Goal: Transaction & Acquisition: Purchase product/service

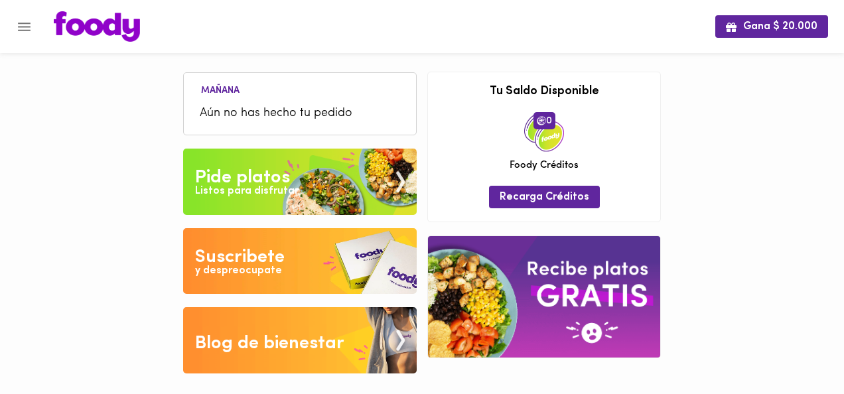
click at [312, 170] on img at bounding box center [299, 182] width 233 height 66
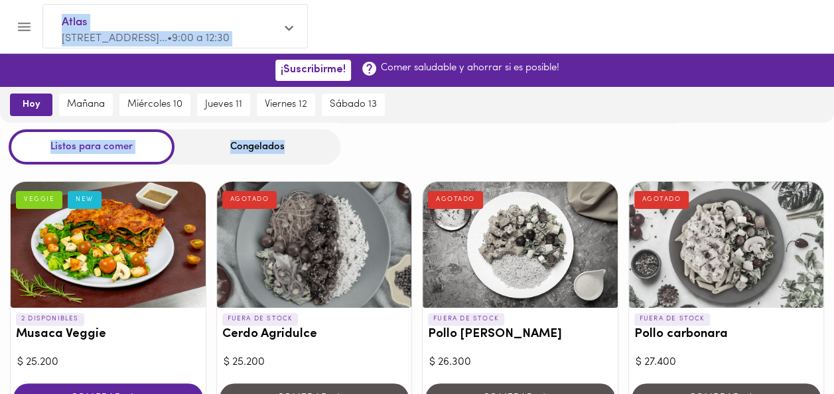
drag, startPoint x: 832, startPoint y: 65, endPoint x: 844, endPoint y: 139, distance: 75.1
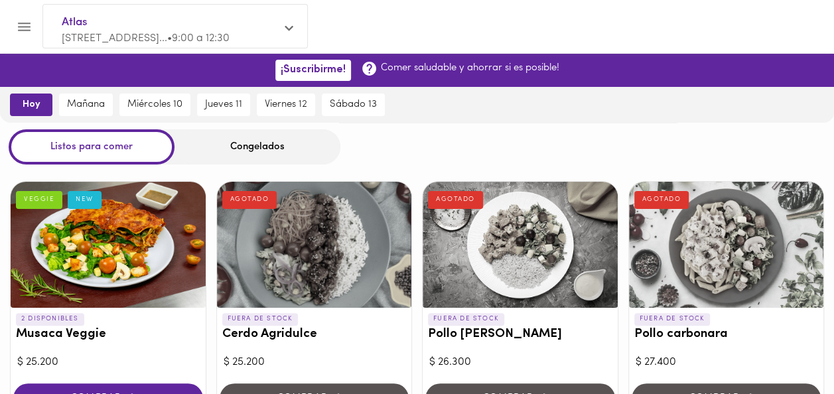
click at [687, 31] on div at bounding box center [428, 26] width 777 height 31
click at [295, 151] on div "Congelados" at bounding box center [257, 146] width 166 height 35
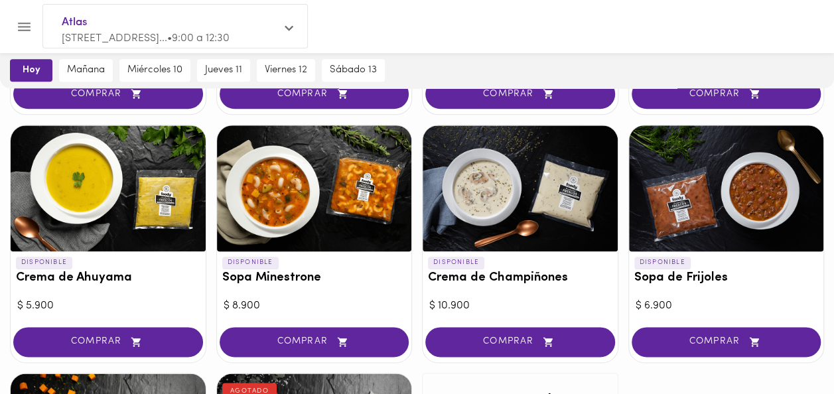
scroll to position [588, 0]
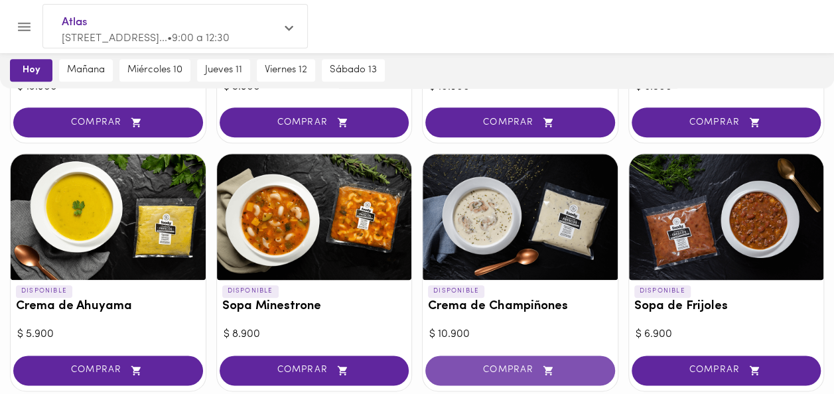
click at [521, 355] on button "COMPRAR" at bounding box center [520, 370] width 190 height 30
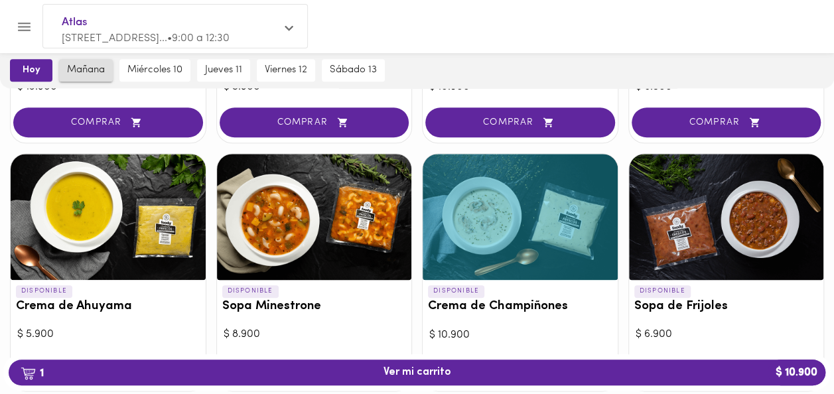
click at [99, 72] on span "mañana" at bounding box center [86, 70] width 38 height 12
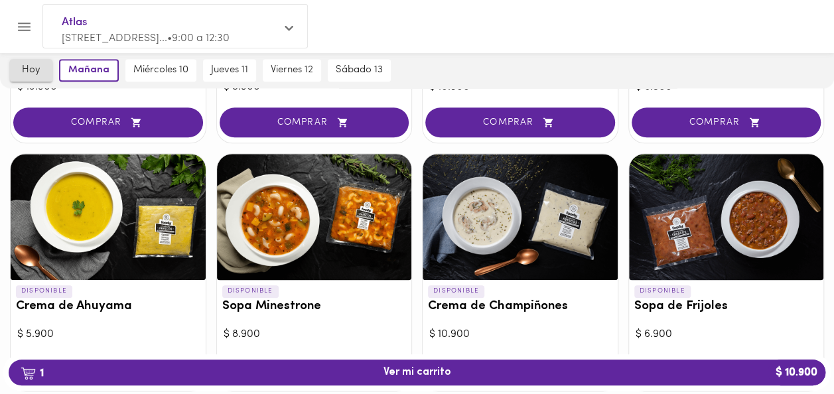
click at [34, 72] on span "hoy" at bounding box center [31, 70] width 27 height 12
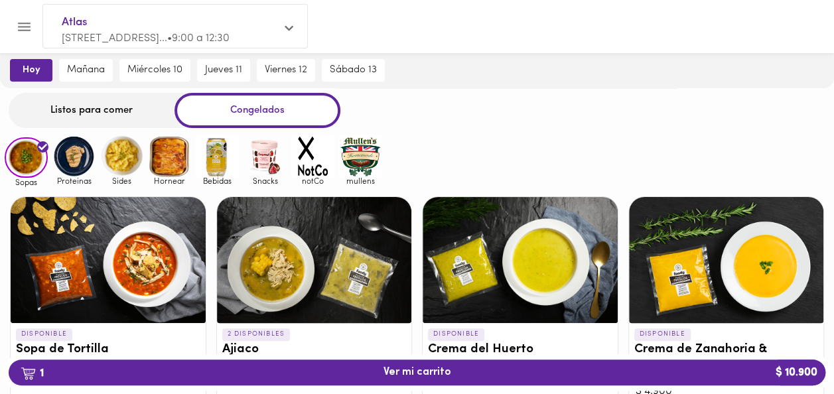
scroll to position [0, 0]
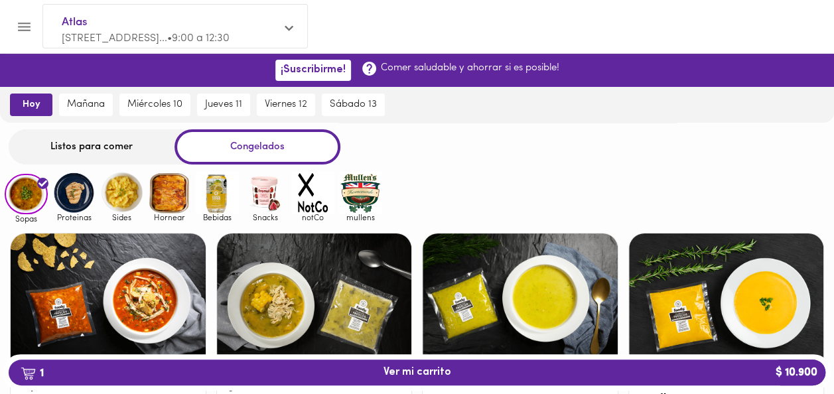
click at [159, 194] on img at bounding box center [169, 192] width 43 height 43
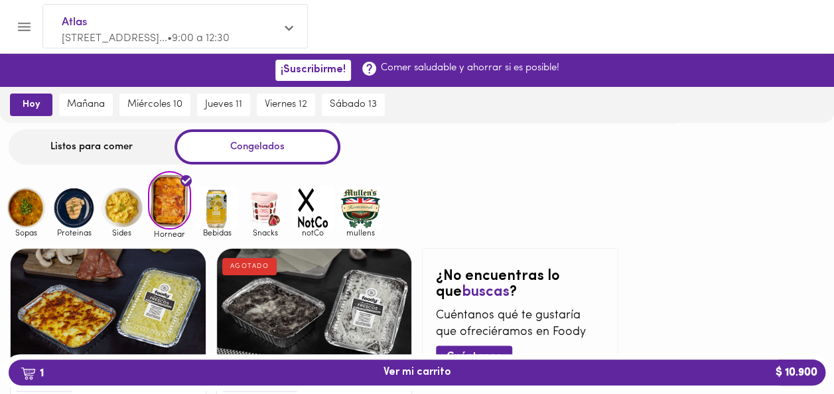
click at [86, 203] on img at bounding box center [73, 207] width 43 height 43
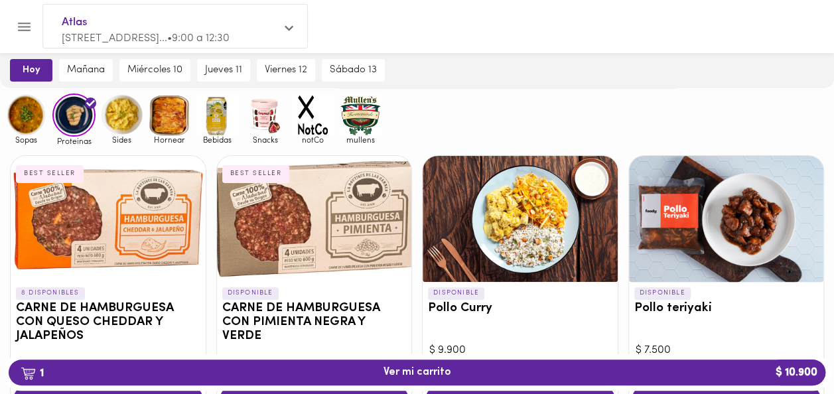
scroll to position [79, 0]
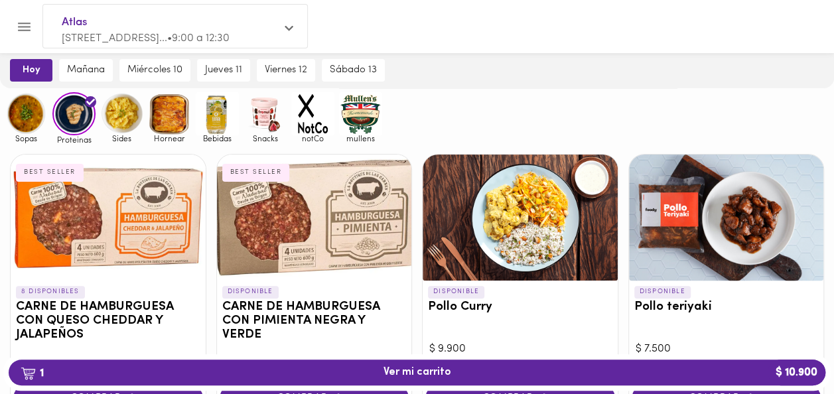
click at [135, 123] on img at bounding box center [121, 113] width 43 height 43
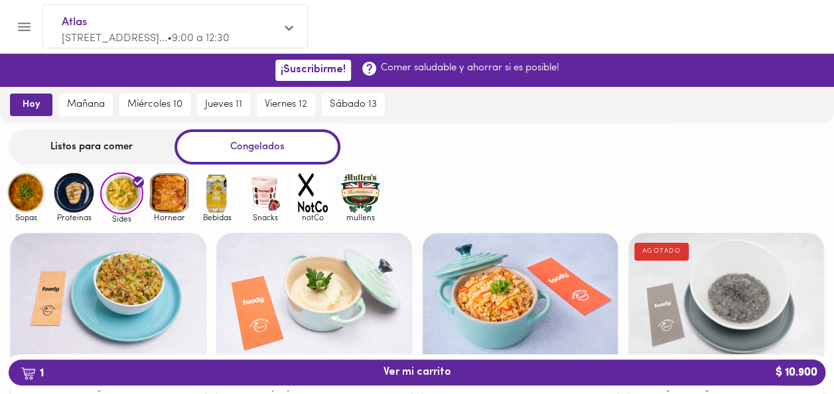
click at [167, 199] on img at bounding box center [169, 192] width 43 height 43
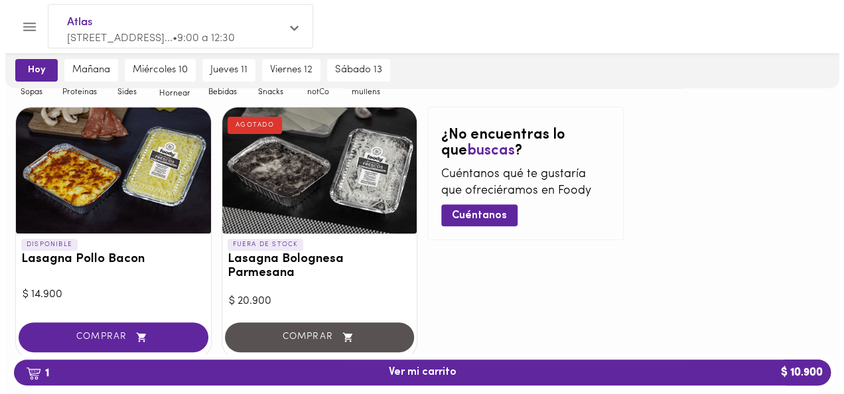
scroll to position [167, 0]
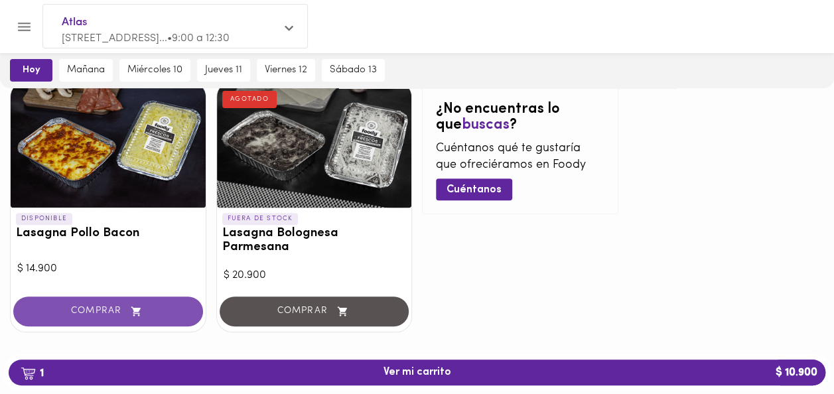
click at [156, 306] on span "COMPRAR" at bounding box center [108, 311] width 157 height 11
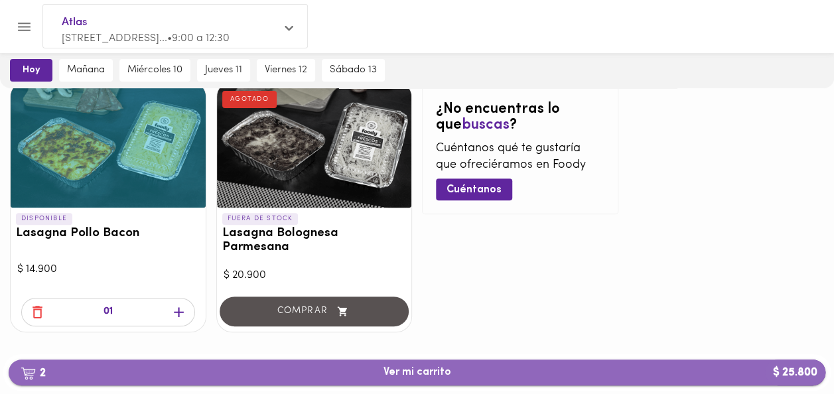
click at [450, 379] on button "2 Ver mi carrito $ 25.800" at bounding box center [417, 372] width 816 height 26
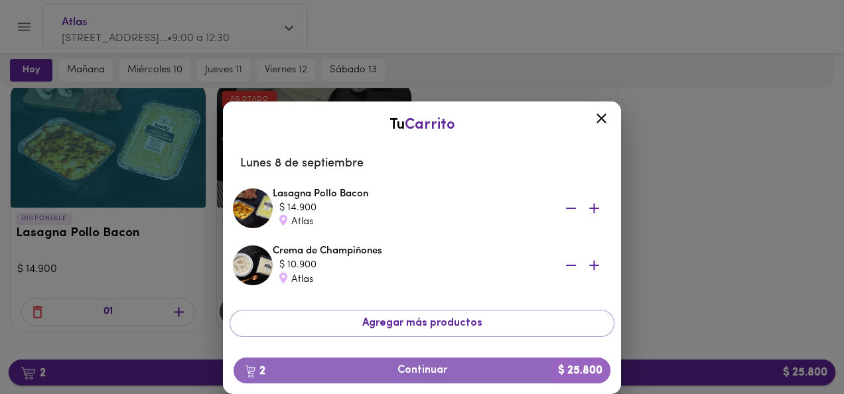
click at [450, 379] on button "2 Continuar $ 25.800" at bounding box center [421, 370] width 377 height 26
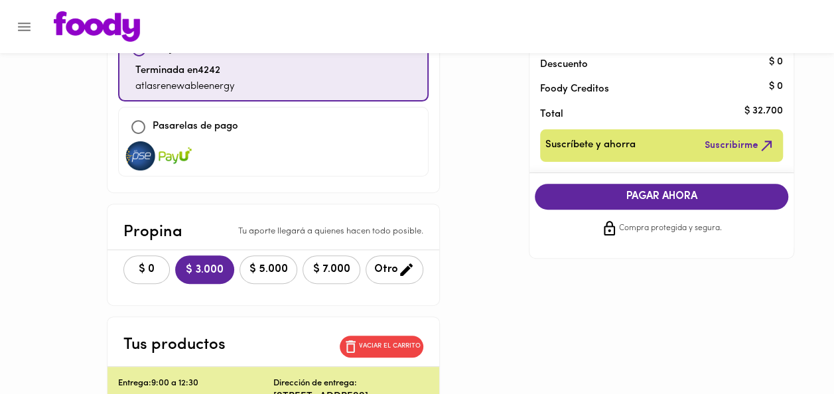
scroll to position [149, 0]
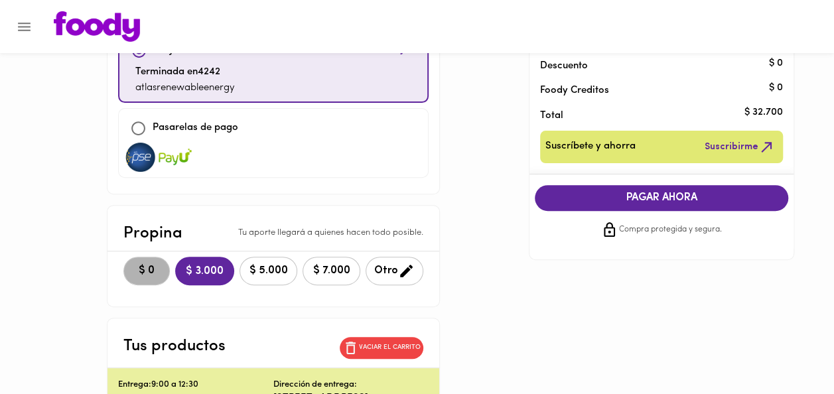
click at [132, 265] on span "$ 0" at bounding box center [146, 271] width 29 height 13
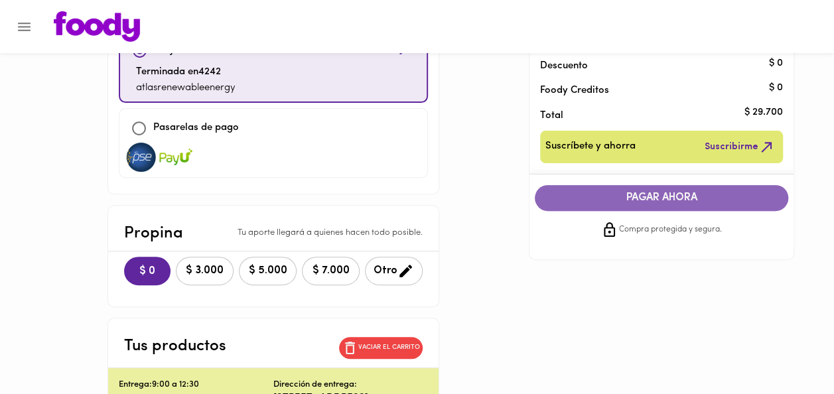
click at [659, 198] on span "PAGAR AHORA" at bounding box center [661, 198] width 227 height 13
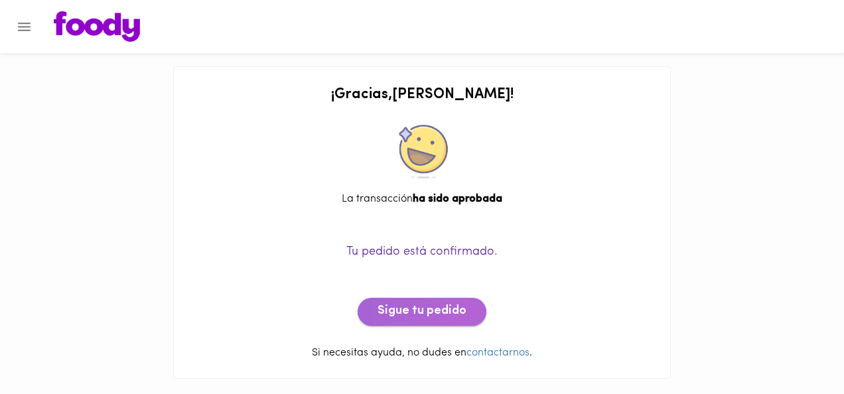
click at [432, 323] on button "Sigue tu pedido" at bounding box center [421, 312] width 129 height 28
